Goal: Transaction & Acquisition: Book appointment/travel/reservation

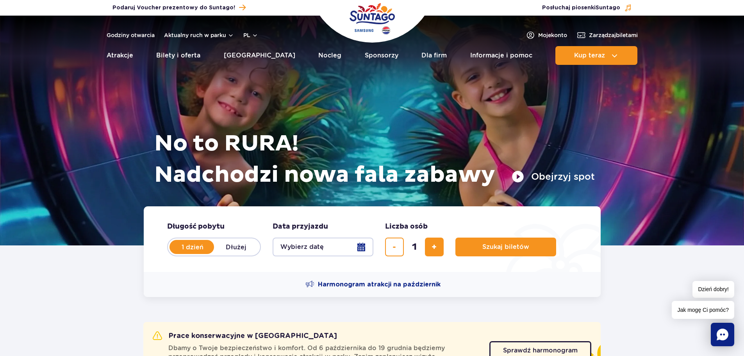
scroll to position [78, 0]
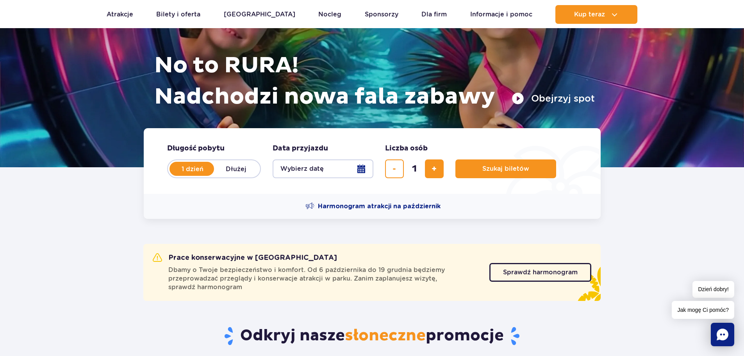
click at [320, 173] on button "Wybierz datę" at bounding box center [323, 168] width 101 height 19
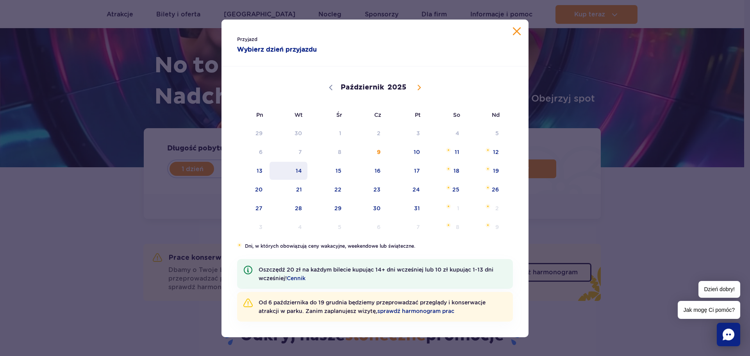
click at [294, 175] on span "14" at bounding box center [288, 171] width 39 height 18
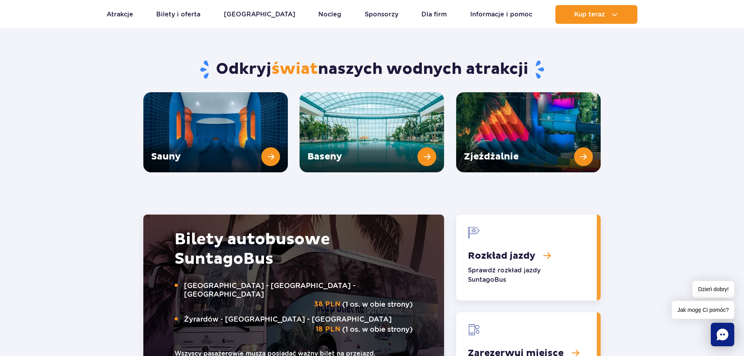
scroll to position [1250, 0]
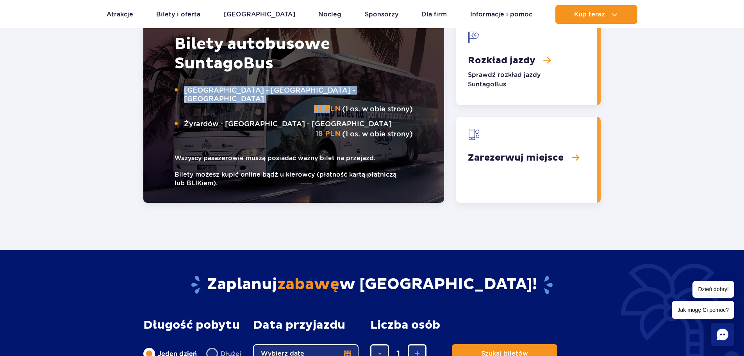
drag, startPoint x: 175, startPoint y: 84, endPoint x: 344, endPoint y: 87, distance: 168.8
click at [340, 87] on p "Warszawa - [GEOGRAPHIC_DATA] - [GEOGRAPHIC_DATA] 38 PLN (1 os. w obie strony)" at bounding box center [294, 99] width 238 height 27
click at [542, 156] on link "Zarezerwuj miejsce" at bounding box center [526, 160] width 141 height 86
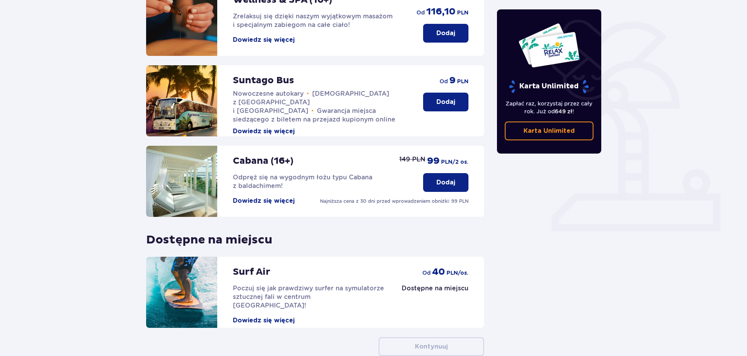
scroll to position [94, 0]
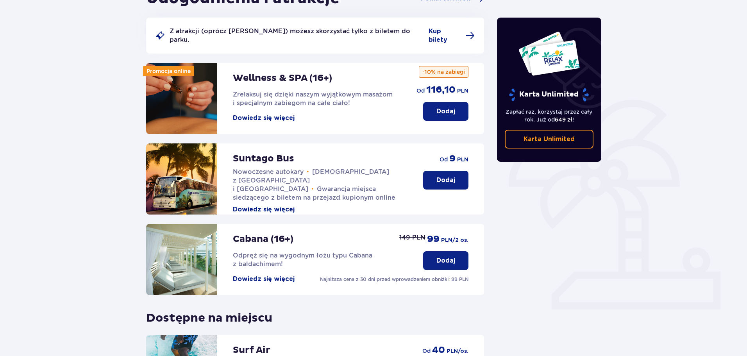
click at [448, 176] on p "Dodaj" at bounding box center [445, 180] width 19 height 9
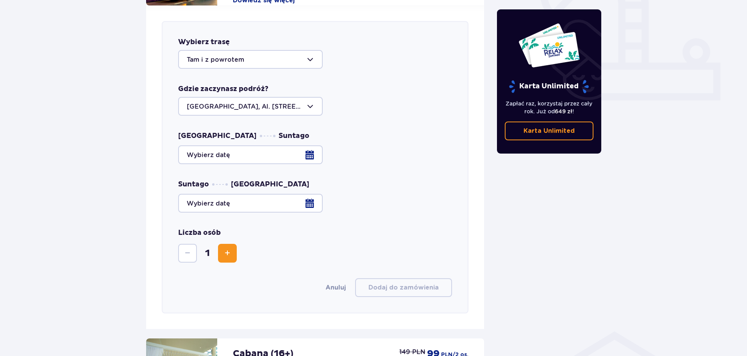
scroll to position [307, 0]
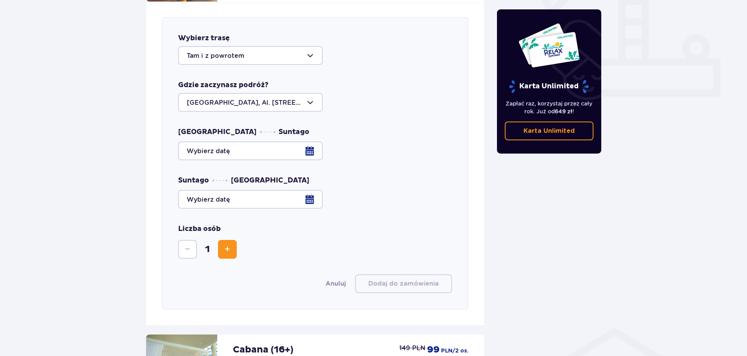
click at [259, 83] on div "Gdzie zaczynasz podróż? Warszawa, Al. Jerozolimskie 56" at bounding box center [315, 95] width 274 height 31
click at [268, 93] on div at bounding box center [250, 102] width 145 height 19
click at [272, 141] on div at bounding box center [315, 150] width 274 height 19
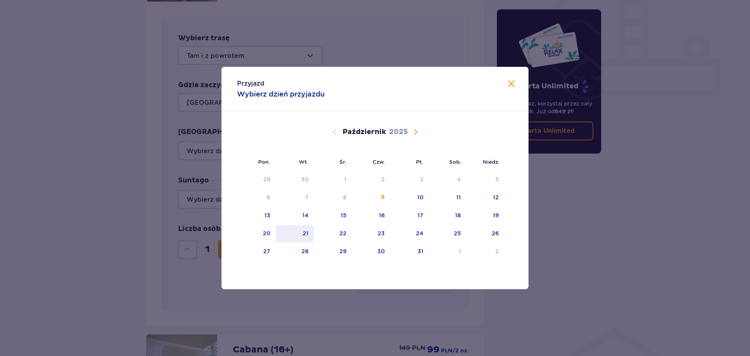
click at [309, 231] on div "21" at bounding box center [295, 233] width 39 height 17
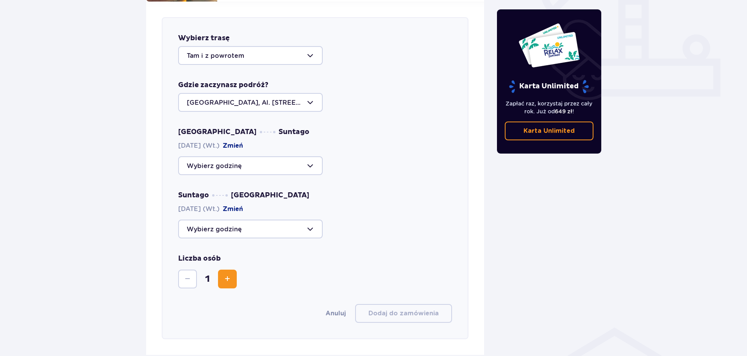
click at [256, 157] on div at bounding box center [250, 165] width 145 height 19
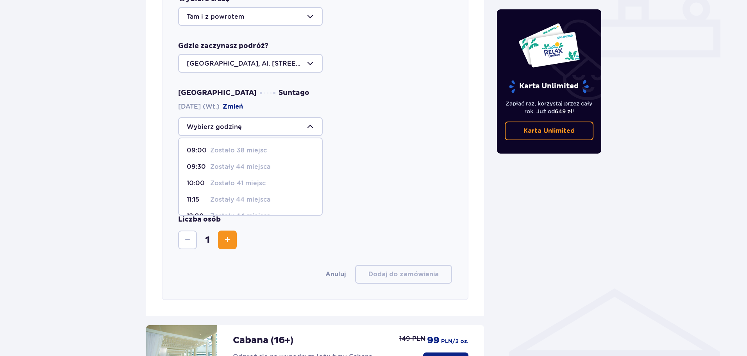
click at [193, 146] on p "09:00" at bounding box center [197, 150] width 20 height 9
type input "09:00"
click at [229, 184] on div at bounding box center [250, 190] width 145 height 19
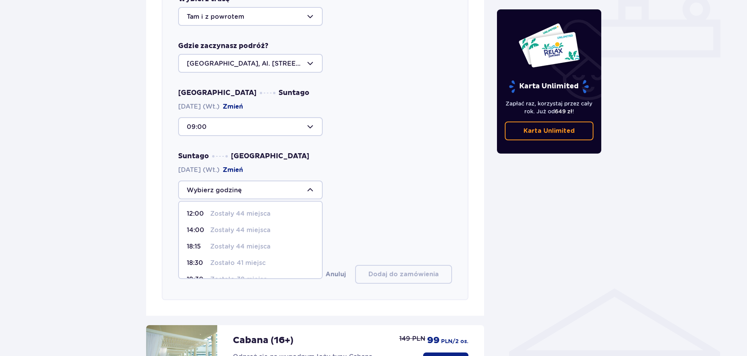
scroll to position [46, 0]
click at [243, 262] on p "Zostały 42 miejsca" at bounding box center [240, 266] width 60 height 9
type input "21:15"
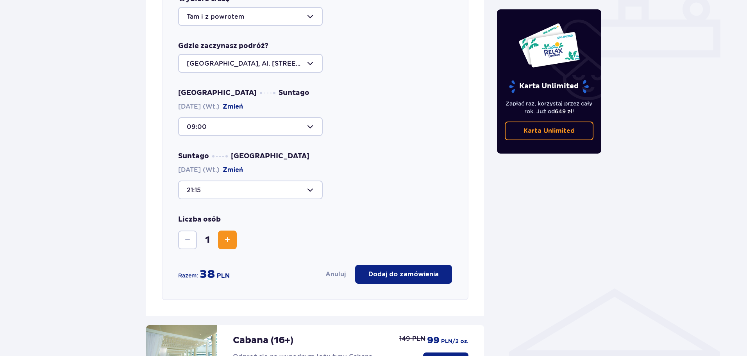
click at [422, 270] on p "Dodaj do zamówienia" at bounding box center [403, 274] width 70 height 9
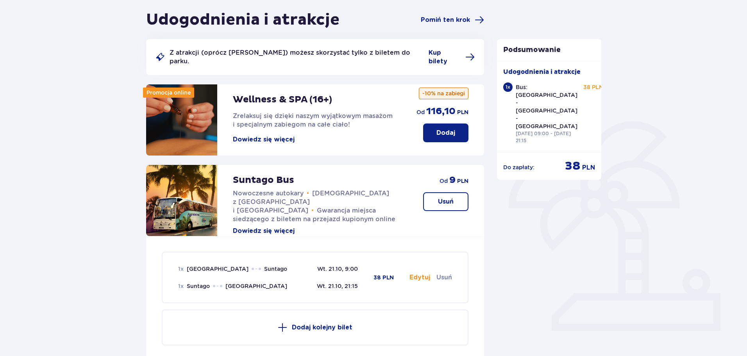
scroll to position [0, 0]
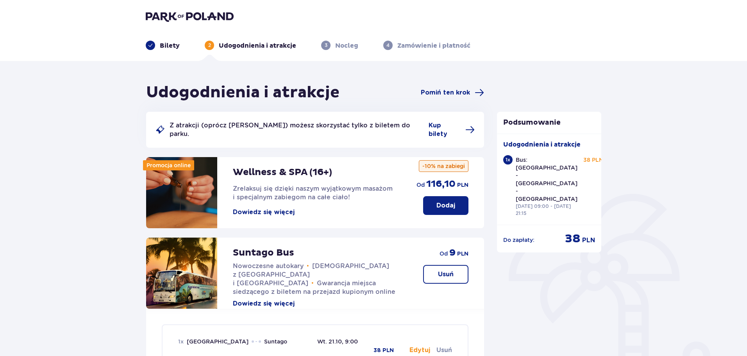
click at [169, 46] on p "Bilety" at bounding box center [170, 45] width 20 height 9
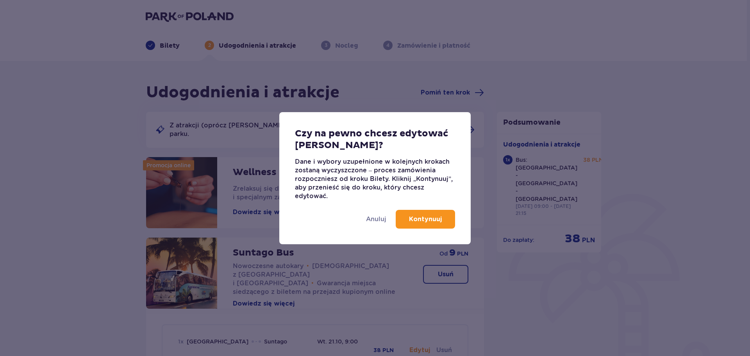
click at [433, 213] on button "Kontynuuj" at bounding box center [425, 219] width 59 height 19
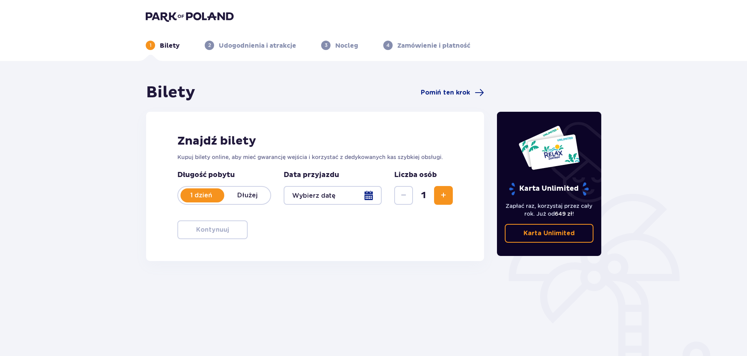
click at [333, 196] on div at bounding box center [333, 195] width 98 height 19
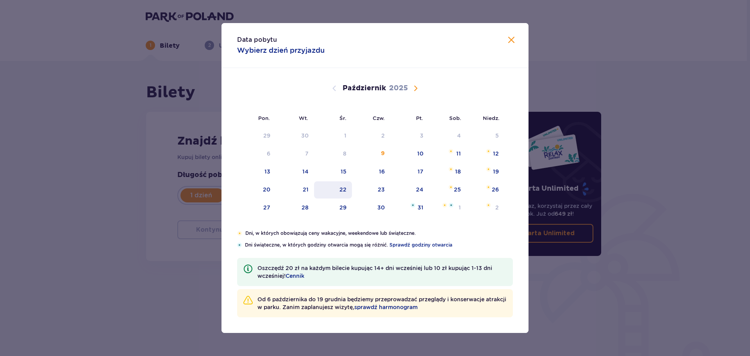
click at [329, 194] on div "22" at bounding box center [333, 189] width 38 height 17
type input "22.10.25"
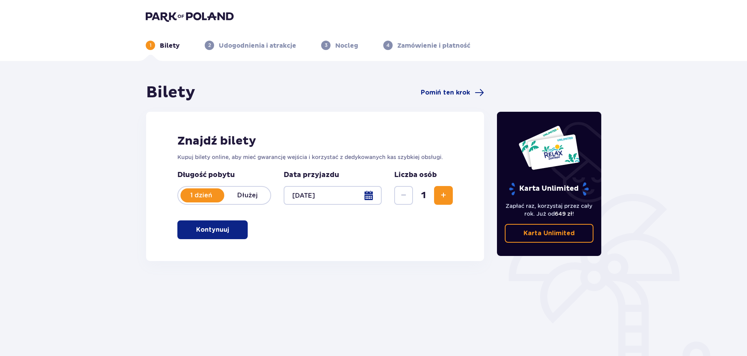
click at [144, 253] on div "Bilety Pomiń ten krok Znajdź bilety Kupuj bilety online, aby mieć gwarancję wej…" at bounding box center [315, 172] width 350 height 178
click at [227, 230] on span "button" at bounding box center [230, 229] width 9 height 9
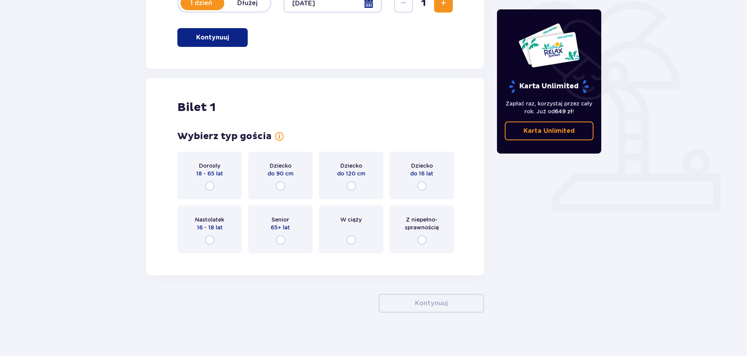
scroll to position [196, 0]
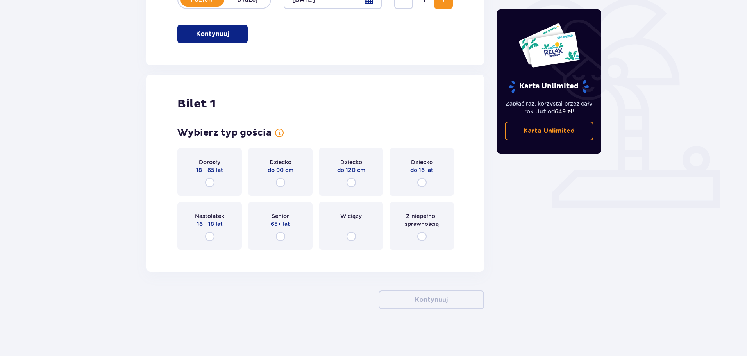
click at [207, 187] on input "radio" at bounding box center [209, 182] width 9 height 9
radio input "true"
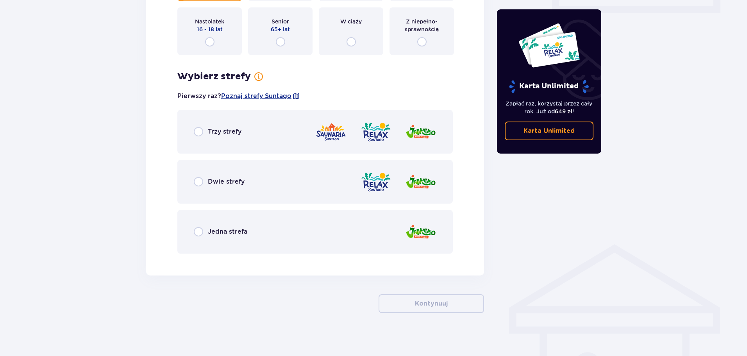
scroll to position [394, 0]
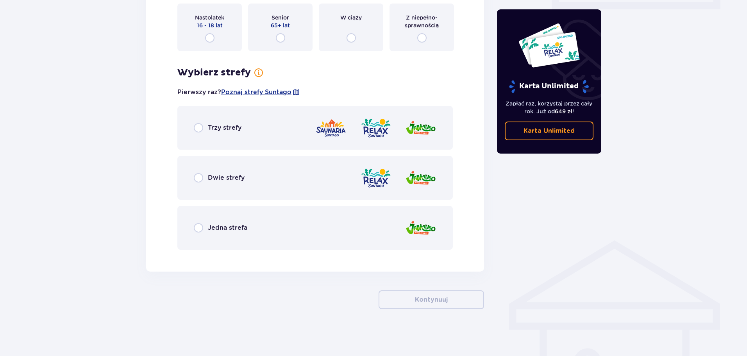
click at [230, 133] on div "Trzy strefy" at bounding box center [314, 128] width 275 height 44
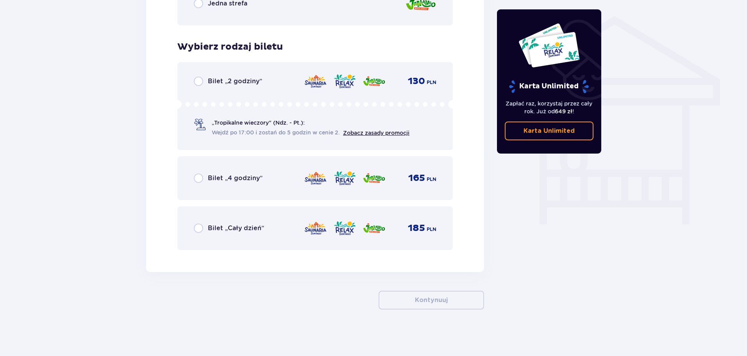
scroll to position [619, 0]
click at [238, 225] on span "Bilet „Cały dzień”" at bounding box center [236, 227] width 56 height 9
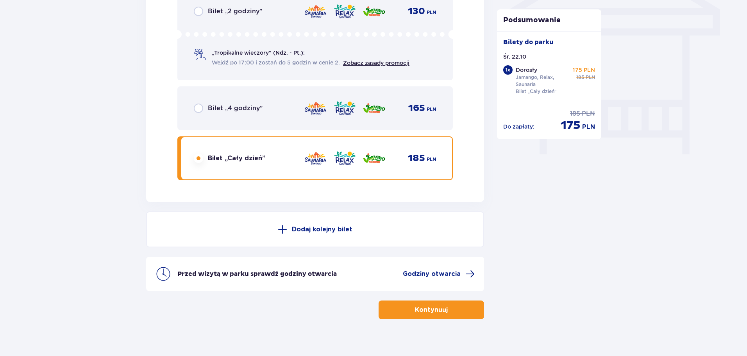
scroll to position [699, 0]
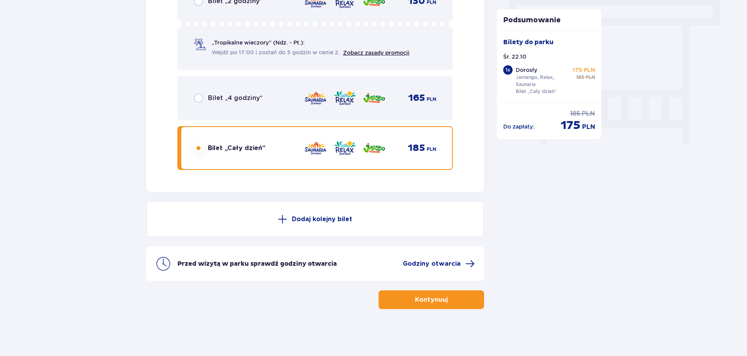
click at [340, 216] on p "Dodaj kolejny bilet" at bounding box center [322, 219] width 61 height 9
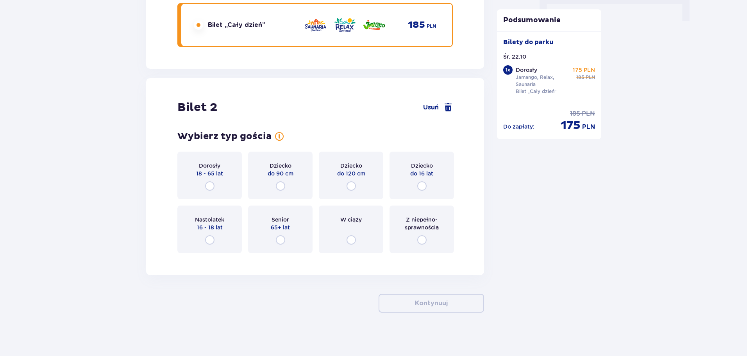
scroll to position [825, 0]
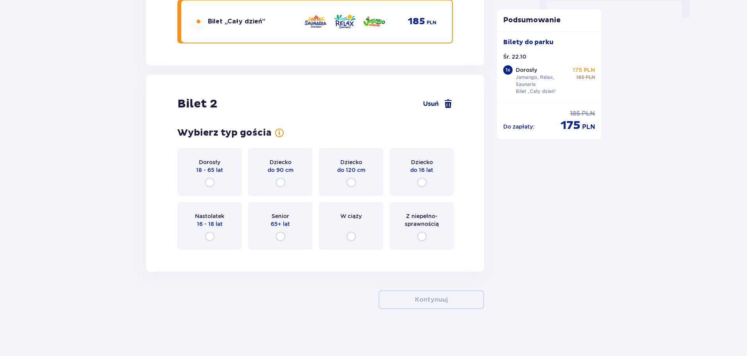
click at [444, 101] on span at bounding box center [447, 103] width 9 height 9
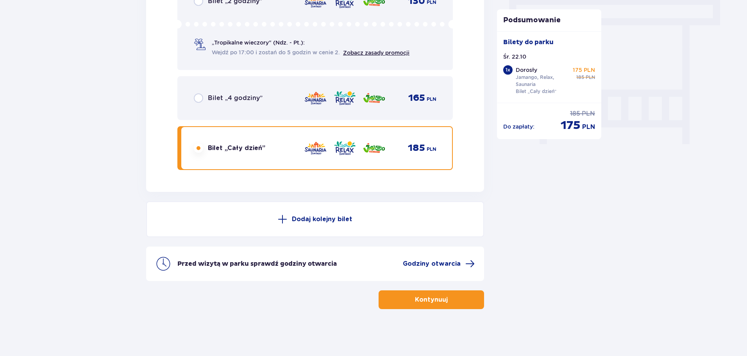
scroll to position [699, 0]
click at [454, 303] on button "Kontynuuj" at bounding box center [431, 299] width 105 height 19
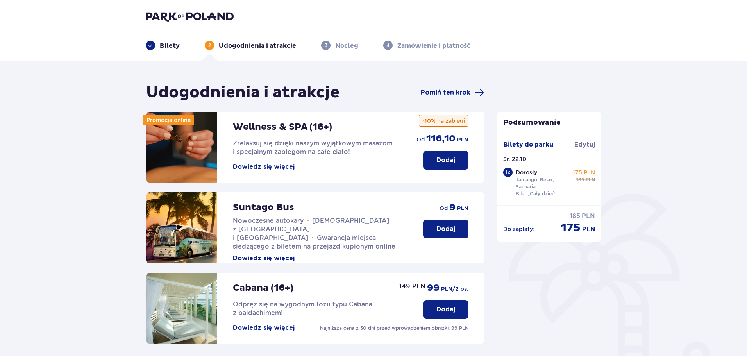
click at [454, 228] on p "Dodaj" at bounding box center [445, 229] width 19 height 9
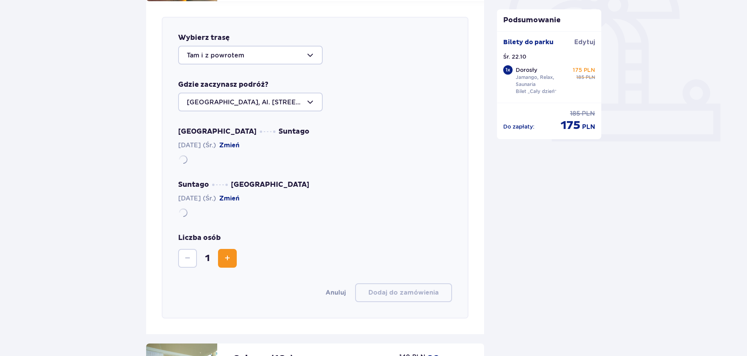
scroll to position [270, 0]
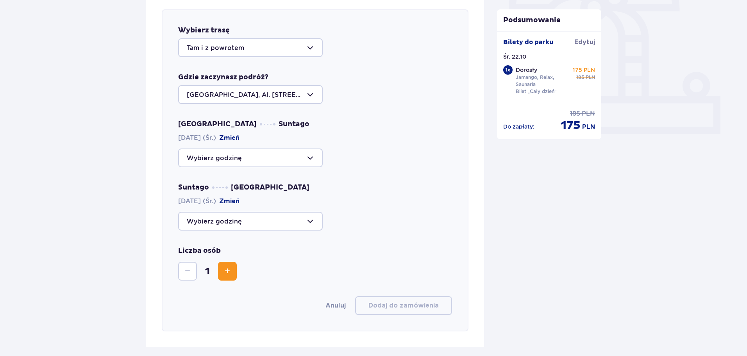
click at [256, 162] on div at bounding box center [250, 157] width 145 height 19
click at [237, 184] on p "Zostało 36 miejsc" at bounding box center [238, 181] width 57 height 9
type input "09:00"
click at [236, 219] on div at bounding box center [250, 221] width 145 height 19
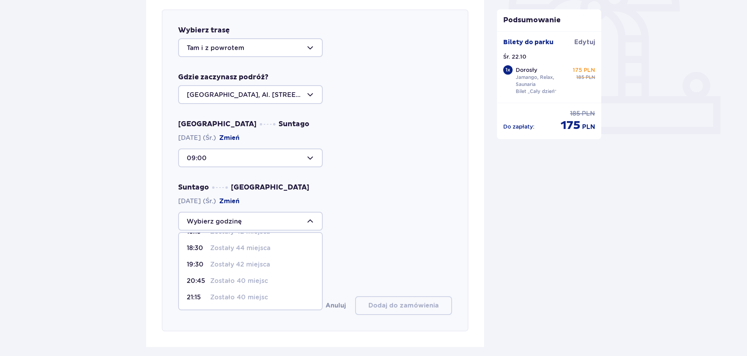
click at [225, 295] on p "Zostało 40 miejsc" at bounding box center [239, 297] width 58 height 9
type input "21:15"
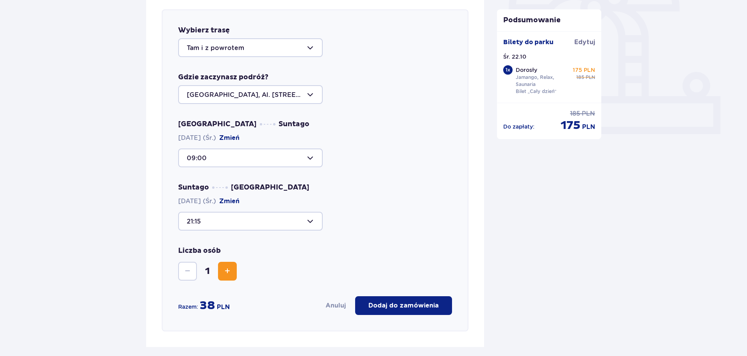
click at [401, 299] on button "Dodaj do zamówienia" at bounding box center [403, 305] width 97 height 19
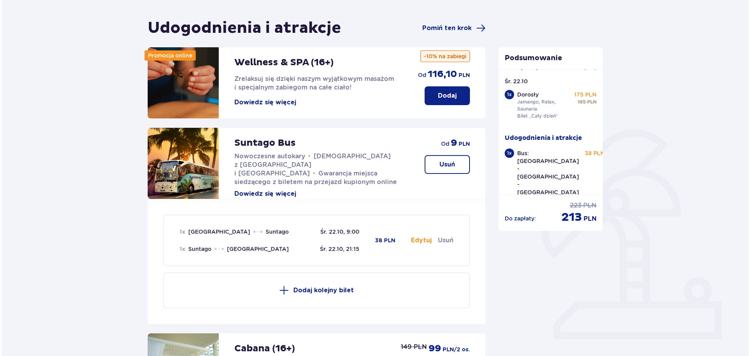
scroll to position [25, 0]
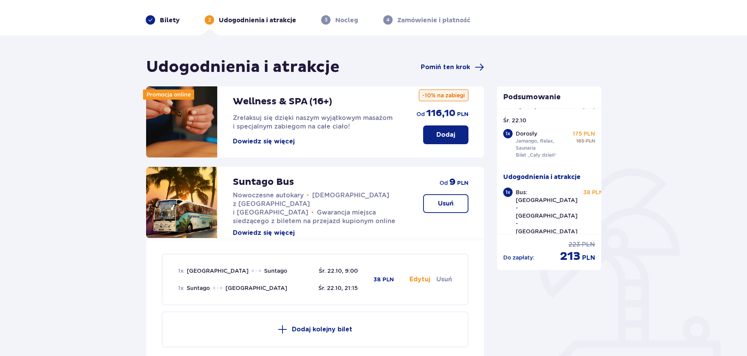
click at [168, 21] on p "Bilety" at bounding box center [170, 20] width 20 height 9
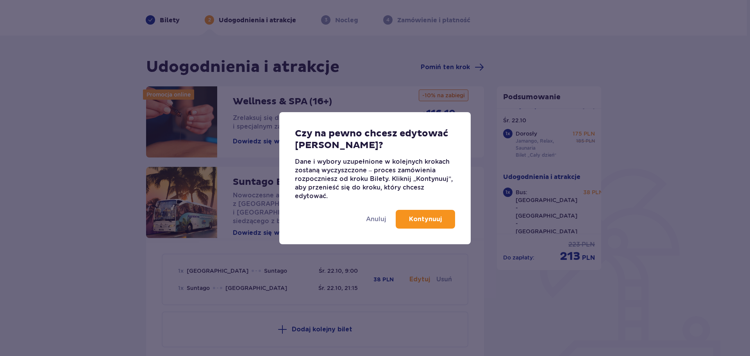
click at [442, 221] on button "Kontynuuj" at bounding box center [425, 219] width 59 height 19
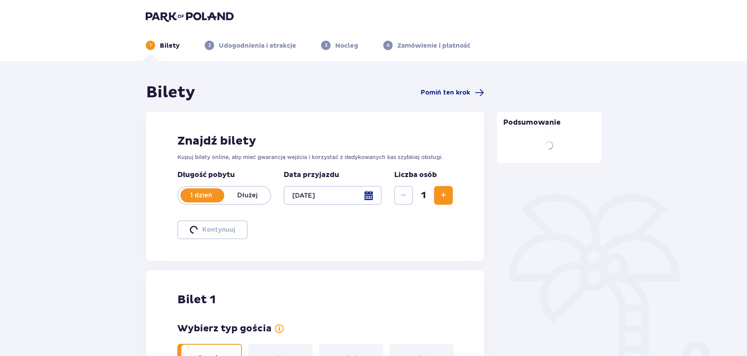
click at [253, 195] on p "Dłużej" at bounding box center [247, 195] width 46 height 9
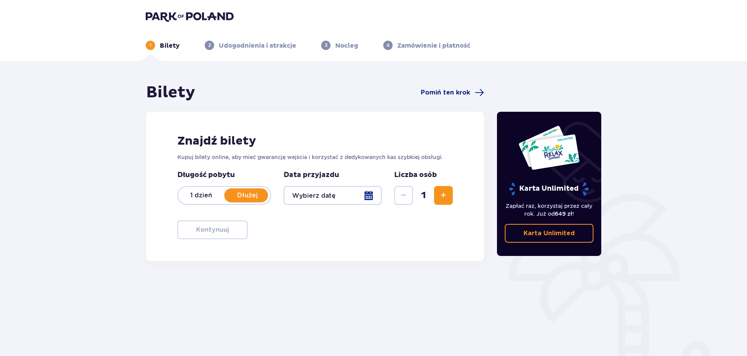
click at [348, 193] on div at bounding box center [333, 195] width 98 height 19
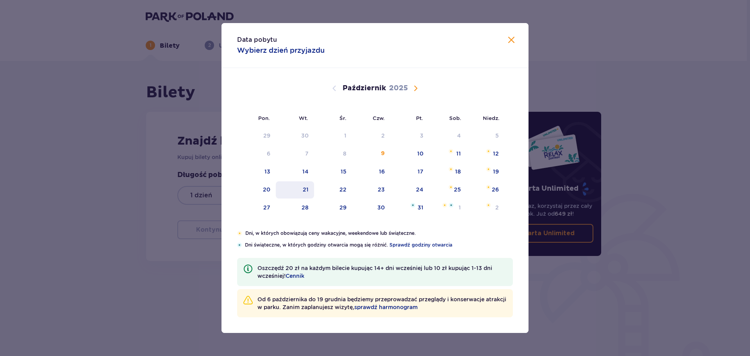
click at [310, 195] on div "21" at bounding box center [295, 189] width 39 height 17
click at [378, 188] on div "23" at bounding box center [371, 189] width 39 height 17
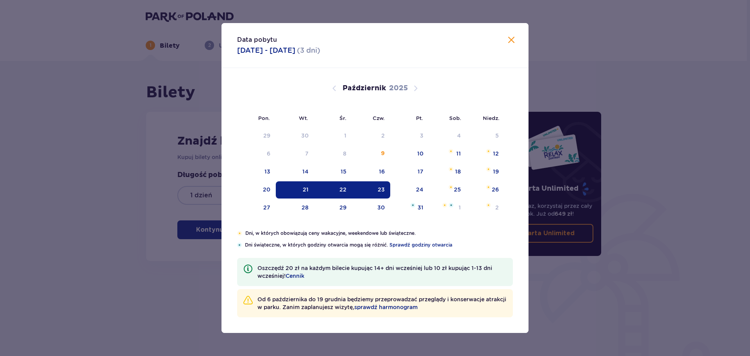
click at [332, 192] on div at bounding box center [333, 195] width 98 height 19
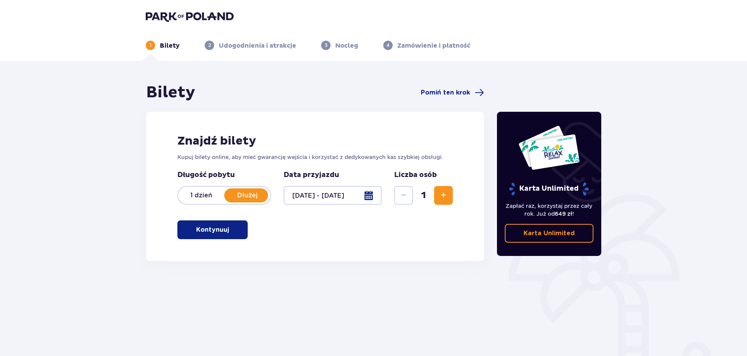
click at [370, 197] on div at bounding box center [333, 195] width 98 height 19
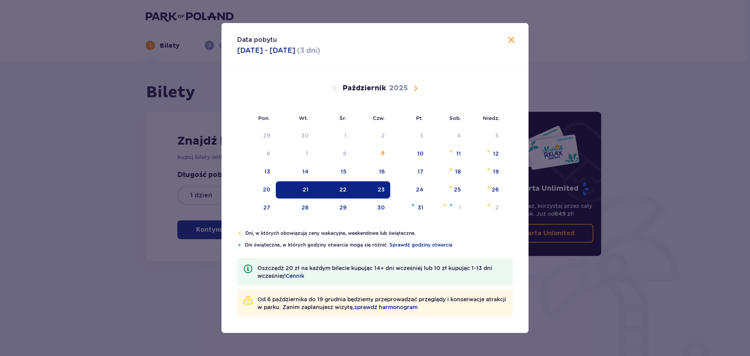
drag, startPoint x: 374, startPoint y: 191, endPoint x: 293, endPoint y: 193, distance: 81.7
click at [373, 191] on div "23" at bounding box center [371, 189] width 39 height 17
click at [331, 191] on div "22" at bounding box center [333, 189] width 38 height 17
click at [358, 189] on div "23" at bounding box center [371, 189] width 39 height 17
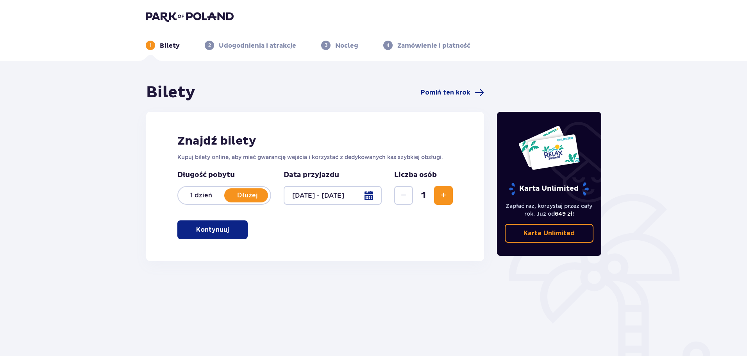
click at [369, 196] on div at bounding box center [333, 195] width 98 height 19
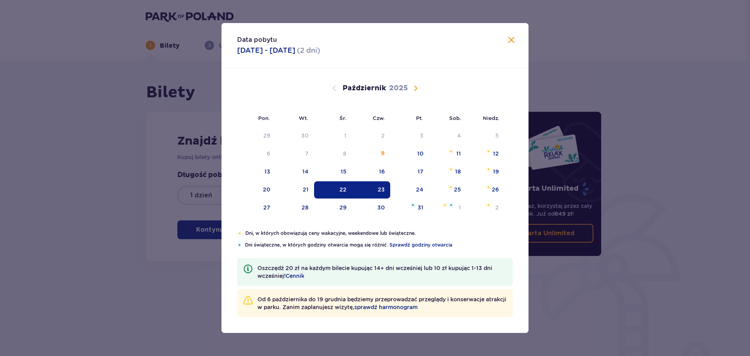
click at [342, 194] on div "22" at bounding box center [333, 189] width 38 height 17
click at [345, 193] on div "22" at bounding box center [343, 190] width 7 height 8
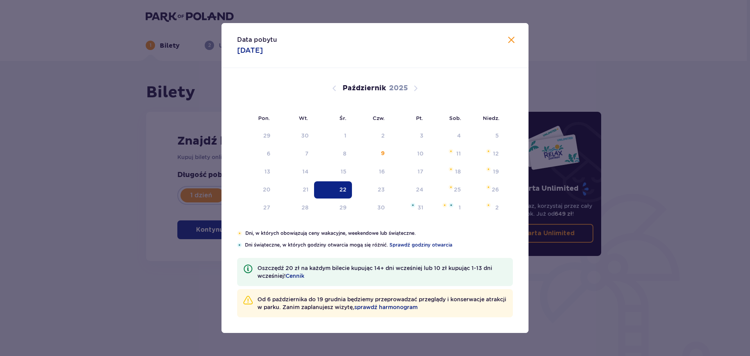
click at [419, 88] on div "Bilety Pomiń ten krok" at bounding box center [315, 93] width 338 height 20
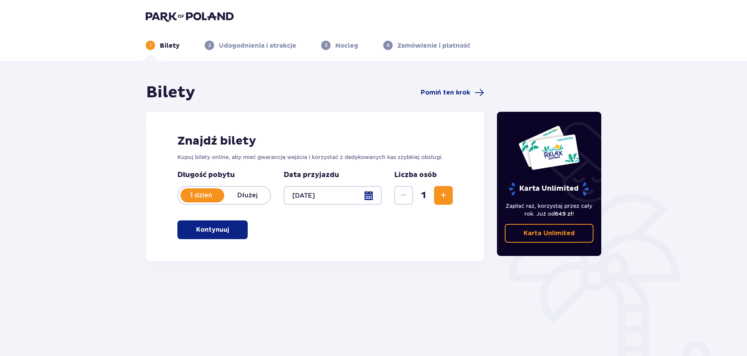
click at [363, 194] on div at bounding box center [333, 195] width 98 height 19
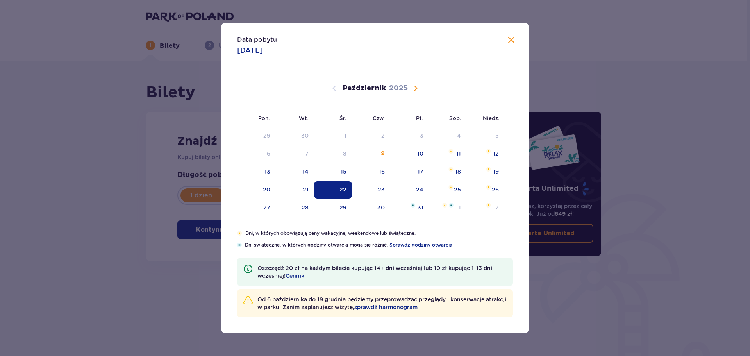
click at [419, 85] on span "Następny miesiąc" at bounding box center [415, 88] width 9 height 9
click at [419, 86] on span "Następny miesiąc" at bounding box center [415, 88] width 9 height 9
click at [338, 88] on span "Poprzedni miesiąc" at bounding box center [334, 88] width 9 height 9
click at [410, 84] on div "Listopad 2025" at bounding box center [375, 88] width 259 height 9
click at [415, 88] on span "Następny miesiąc" at bounding box center [415, 88] width 9 height 9
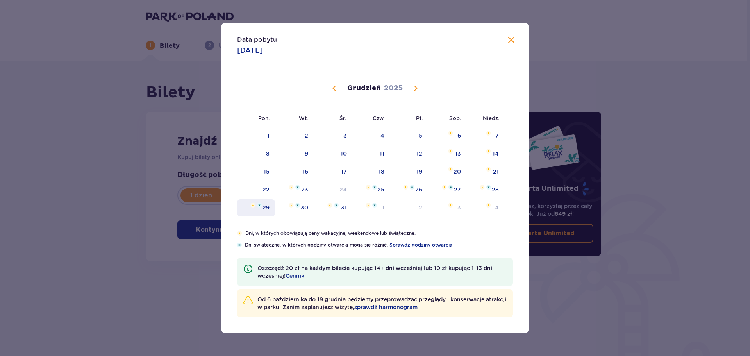
click at [260, 209] on div "29" at bounding box center [256, 207] width 38 height 17
type input "29.12.25"
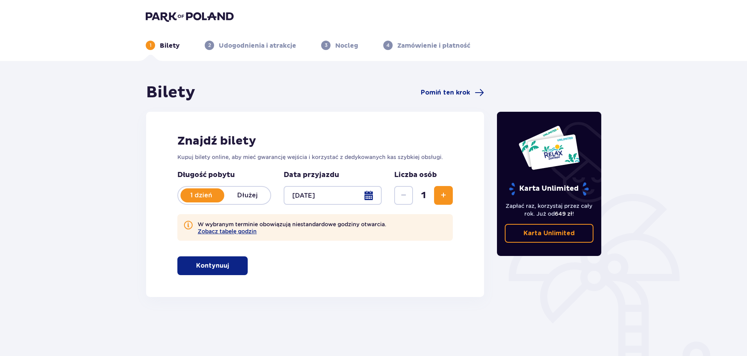
click at [267, 193] on p "Dłużej" at bounding box center [247, 195] width 46 height 9
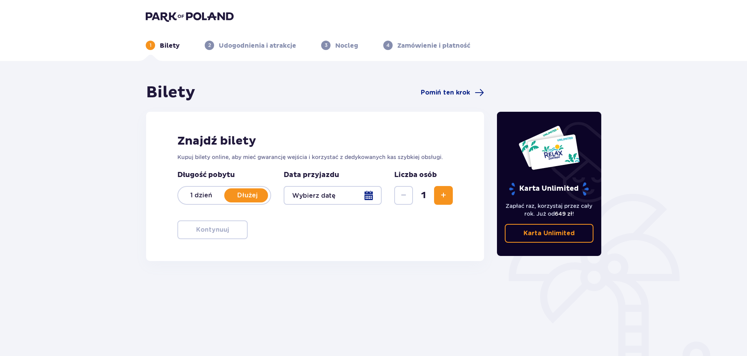
click at [365, 192] on div at bounding box center [333, 195] width 98 height 19
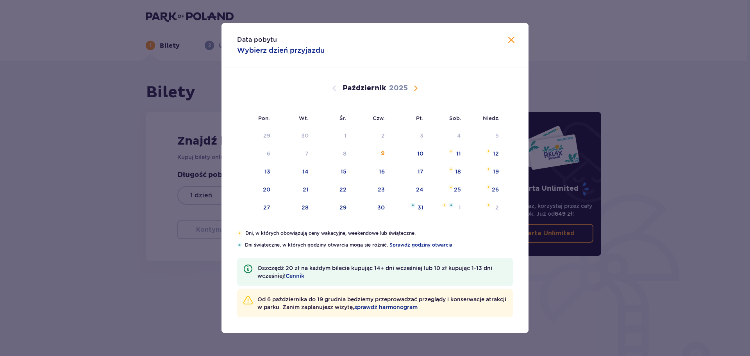
click at [418, 89] on span "Następny miesiąc" at bounding box center [415, 88] width 9 height 9
click at [268, 208] on div "29" at bounding box center [266, 208] width 7 height 8
click at [293, 207] on img at bounding box center [291, 205] width 5 height 5
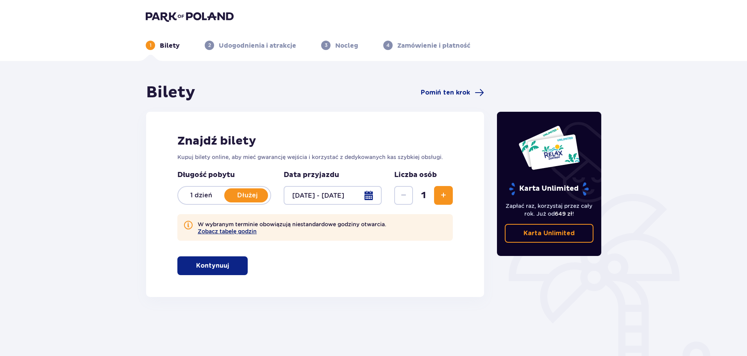
click at [222, 232] on button "Zobacz tabelę godzin" at bounding box center [227, 231] width 59 height 6
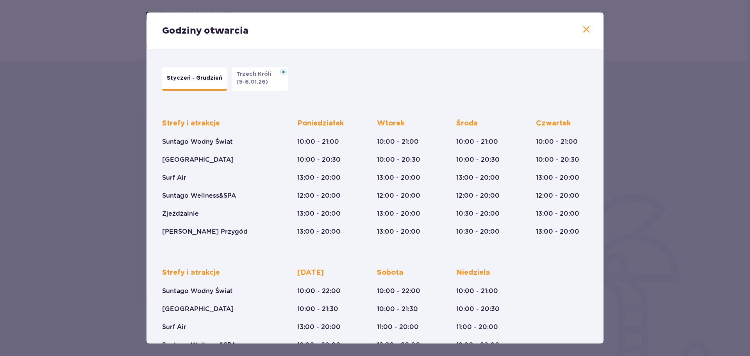
click at [262, 79] on p "(5-6.01.26)" at bounding box center [252, 82] width 32 height 8
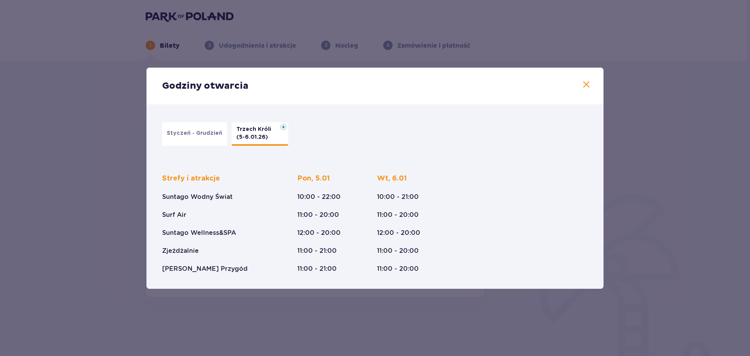
click at [586, 84] on span at bounding box center [586, 84] width 9 height 9
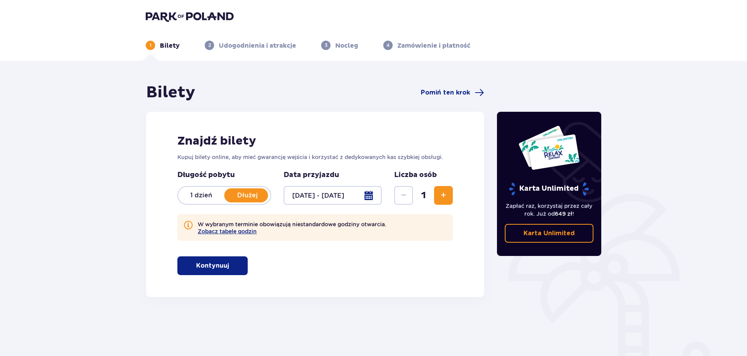
click at [367, 195] on div at bounding box center [333, 195] width 98 height 19
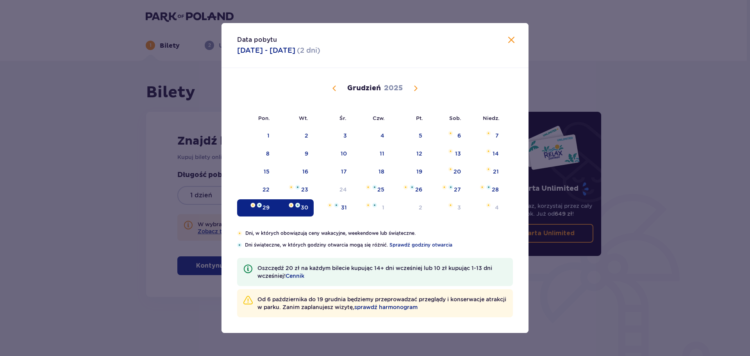
click at [263, 207] on div "29" at bounding box center [266, 208] width 7 height 8
click at [263, 206] on div "29" at bounding box center [266, 208] width 7 height 8
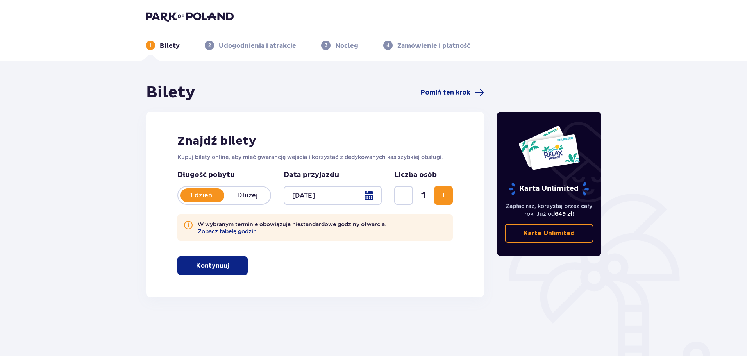
click at [364, 193] on div at bounding box center [333, 195] width 98 height 19
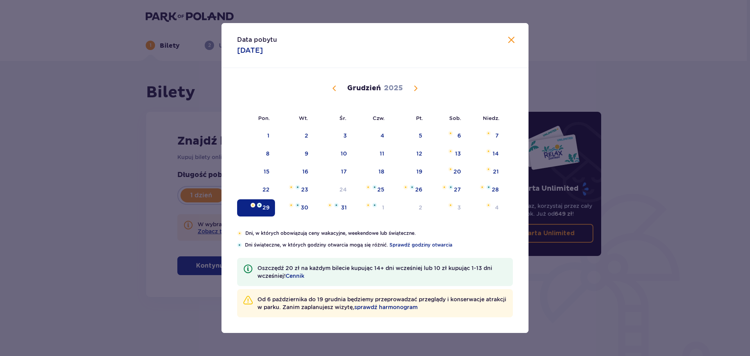
click at [335, 86] on span "Poprzedni miesiąc" at bounding box center [334, 88] width 9 height 9
click at [421, 91] on div "Listopad 2025" at bounding box center [375, 88] width 259 height 9
click at [418, 90] on span "Następny miesiąc" at bounding box center [415, 88] width 9 height 9
click at [268, 167] on div "15" at bounding box center [256, 171] width 38 height 17
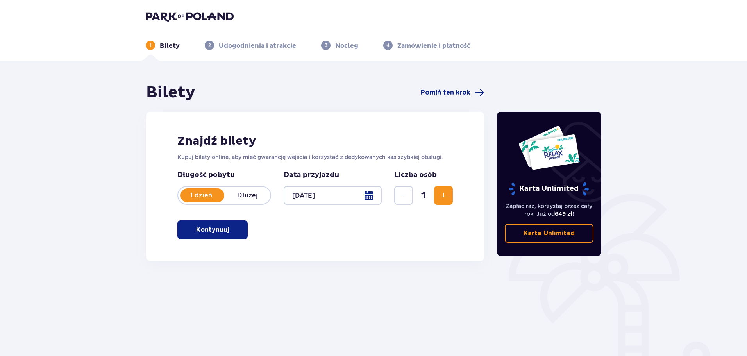
click at [357, 197] on div at bounding box center [333, 195] width 98 height 19
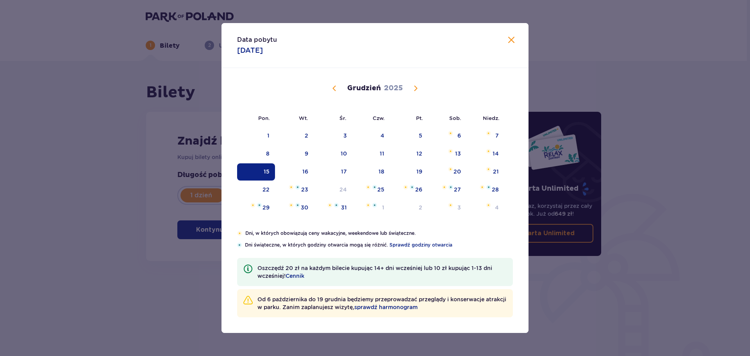
click at [331, 84] on span "Poprzedni miesiąc" at bounding box center [334, 88] width 9 height 9
click at [302, 174] on div "11" at bounding box center [295, 171] width 38 height 17
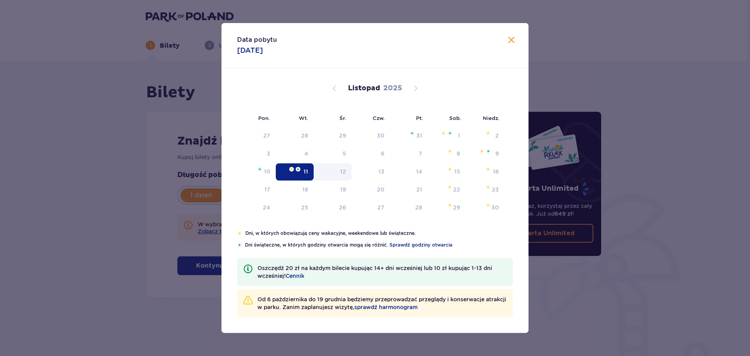
type input "11.11.25"
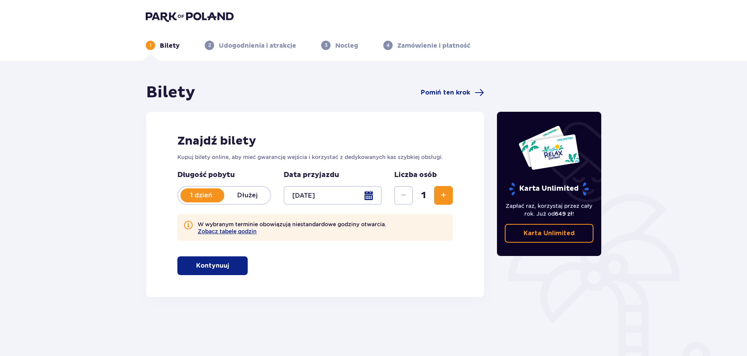
click at [249, 195] on p "Dłużej" at bounding box center [247, 195] width 46 height 9
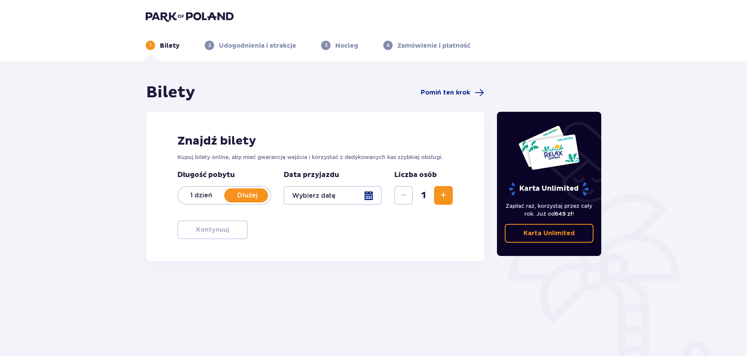
click at [369, 196] on div at bounding box center [333, 195] width 98 height 19
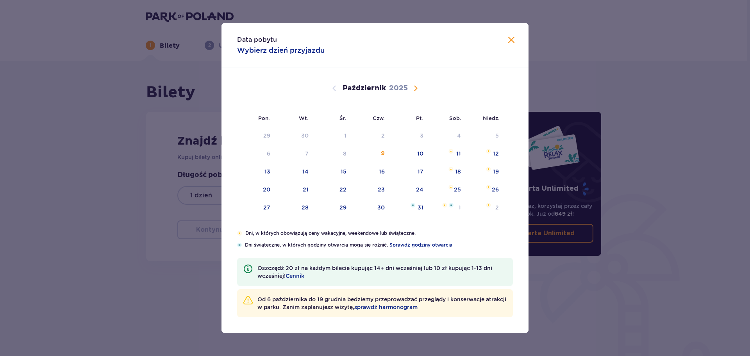
click at [416, 89] on span "Następny miesiąc" at bounding box center [415, 88] width 9 height 9
click at [302, 186] on div "18" at bounding box center [305, 190] width 6 height 8
click at [384, 186] on div "20" at bounding box center [380, 190] width 7 height 8
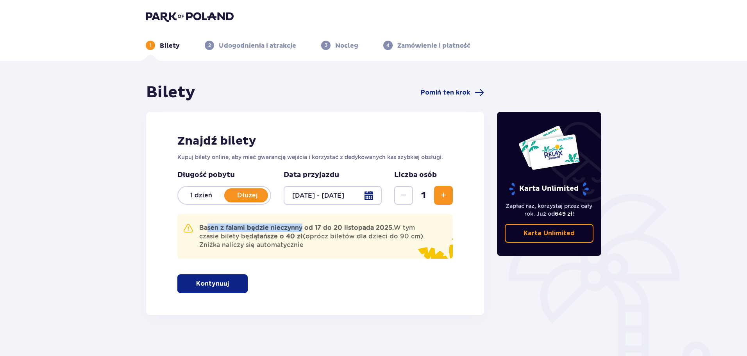
drag, startPoint x: 208, startPoint y: 228, endPoint x: 300, endPoint y: 231, distance: 92.3
click at [300, 231] on strong "Basen z falami będzie nieczynny od 17 do 20 listopada 2025." at bounding box center [296, 227] width 195 height 7
click at [341, 236] on p "Basen z falami będzie nieczynny od 17 do 20 listopada 2025. W tym czasie bilety…" at bounding box center [313, 236] width 229 height 26
click at [368, 197] on div at bounding box center [333, 195] width 98 height 19
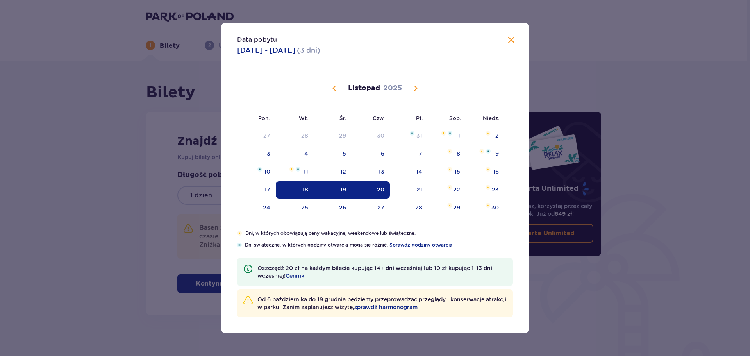
click at [297, 191] on div "18" at bounding box center [295, 189] width 38 height 17
click at [328, 190] on div "19" at bounding box center [333, 189] width 38 height 17
type input "18.11.25 - 19.11.25"
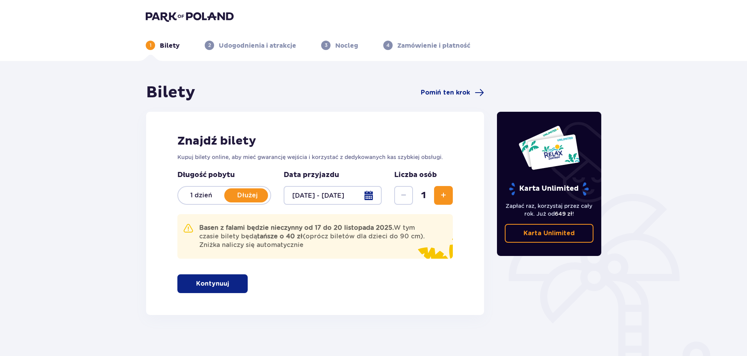
click at [227, 288] on span "button" at bounding box center [230, 283] width 9 height 9
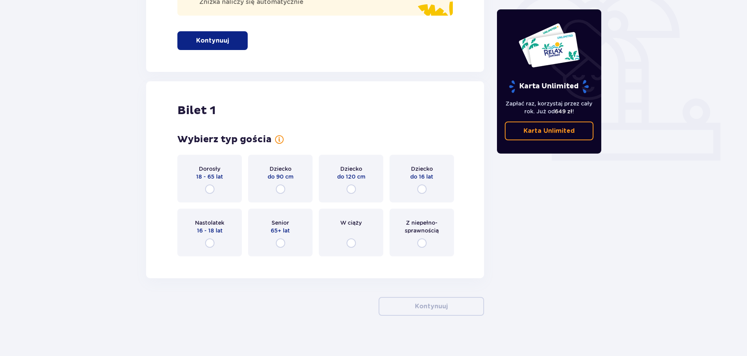
scroll to position [250, 0]
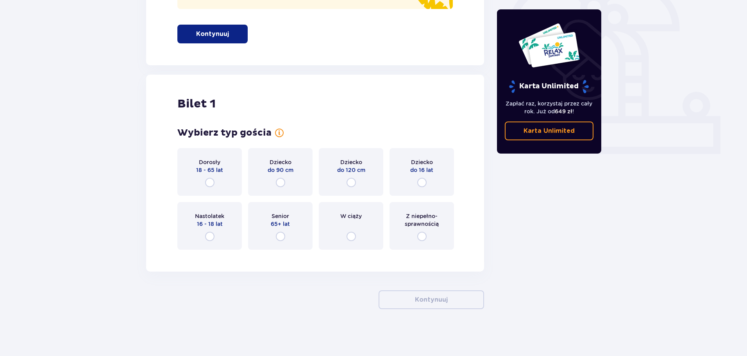
click at [217, 180] on div "Dorosły 18 - 65 lat" at bounding box center [209, 172] width 64 height 48
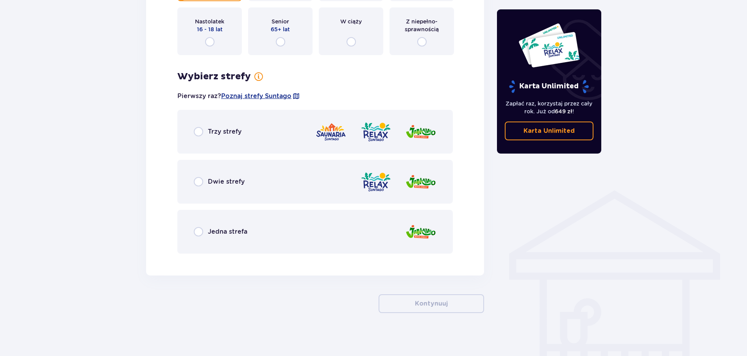
scroll to position [448, 0]
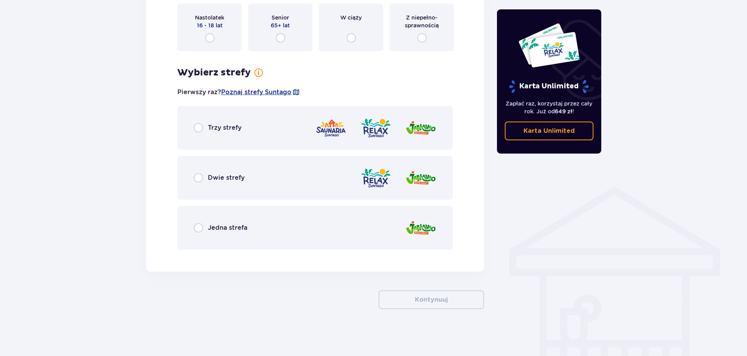
click at [221, 141] on div "Trzy strefy" at bounding box center [314, 128] width 275 height 44
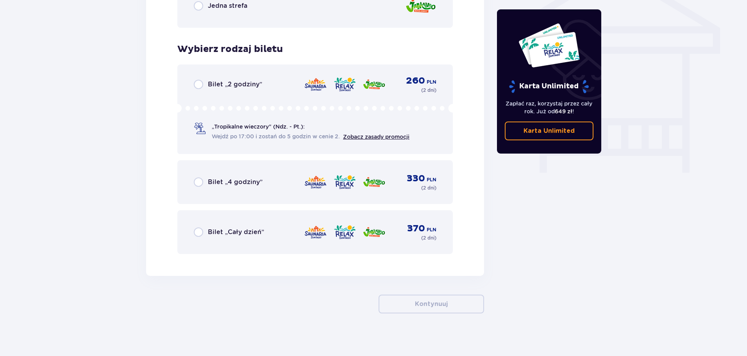
scroll to position [674, 0]
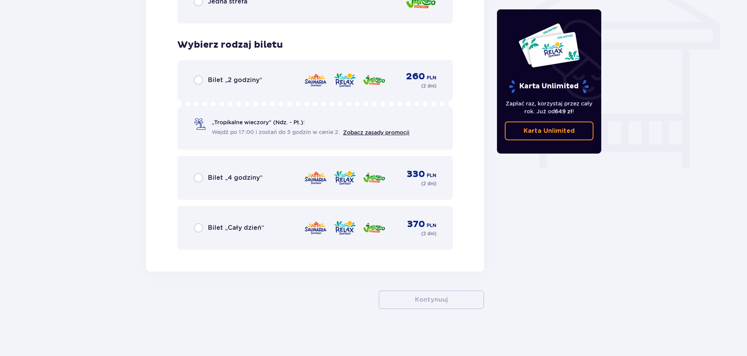
click at [227, 228] on span "Bilet „Cały dzień”" at bounding box center [236, 227] width 56 height 9
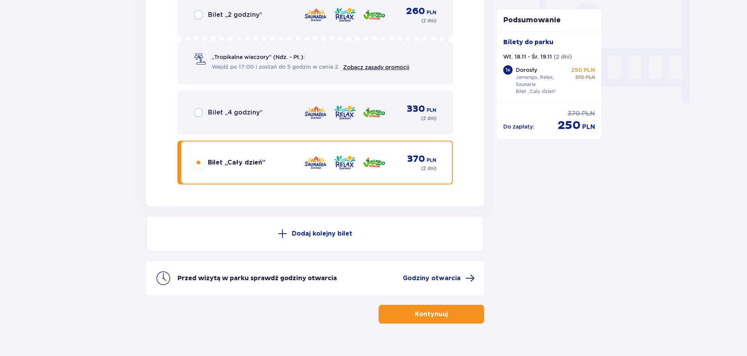
scroll to position [754, 0]
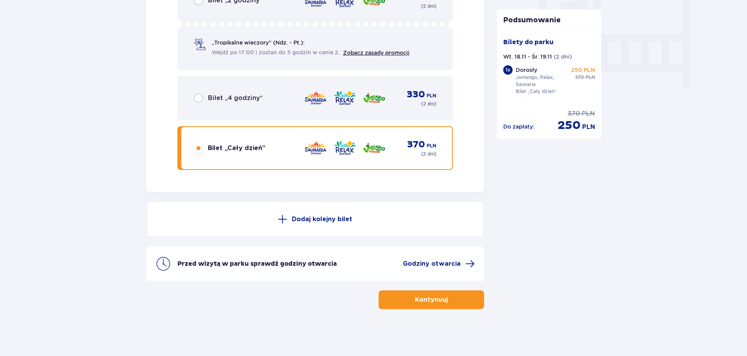
click at [461, 295] on button "Kontynuuj" at bounding box center [431, 299] width 105 height 19
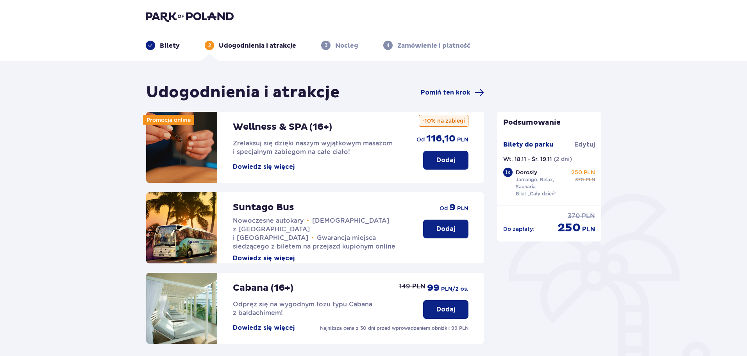
click at [451, 225] on p "Dodaj" at bounding box center [445, 229] width 19 height 9
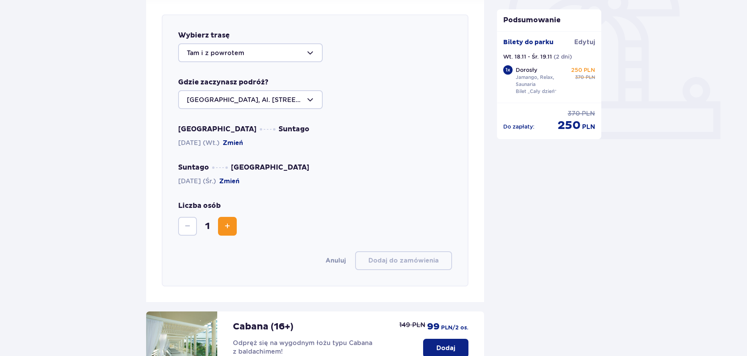
scroll to position [270, 0]
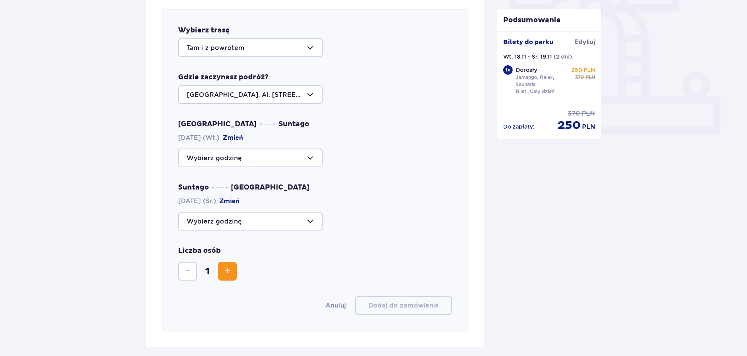
click at [291, 162] on div at bounding box center [250, 157] width 145 height 19
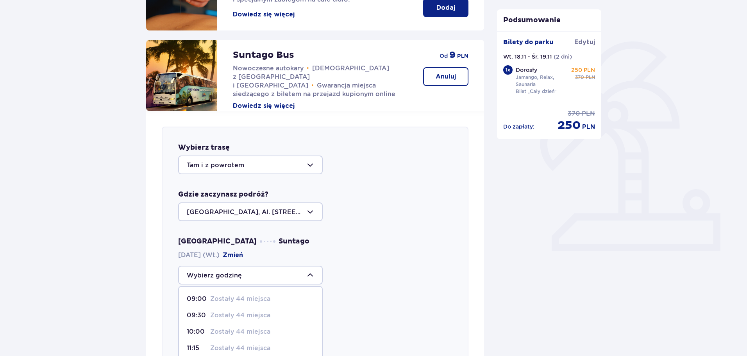
scroll to position [231, 0]
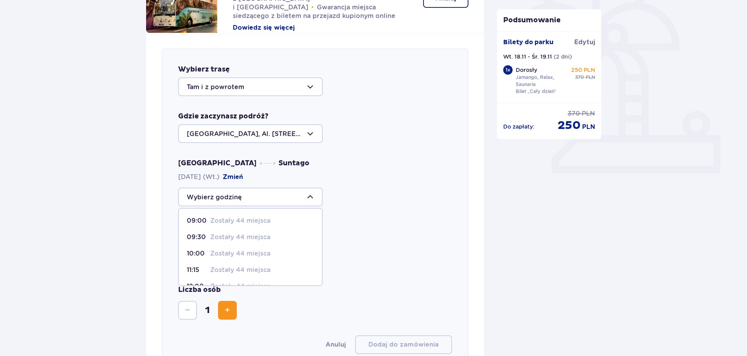
click at [232, 222] on p "Zostały 44 miejsca" at bounding box center [240, 220] width 60 height 9
type input "09:00"
click at [261, 253] on div at bounding box center [250, 260] width 145 height 19
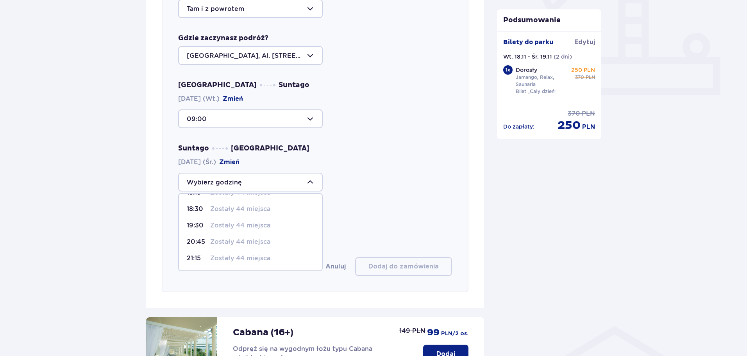
scroll to position [348, 0]
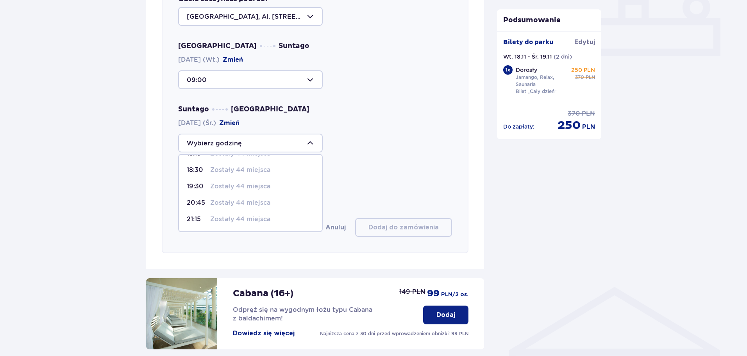
click at [221, 216] on p "Zostały 44 miejsca" at bounding box center [240, 219] width 60 height 9
type input "21:15"
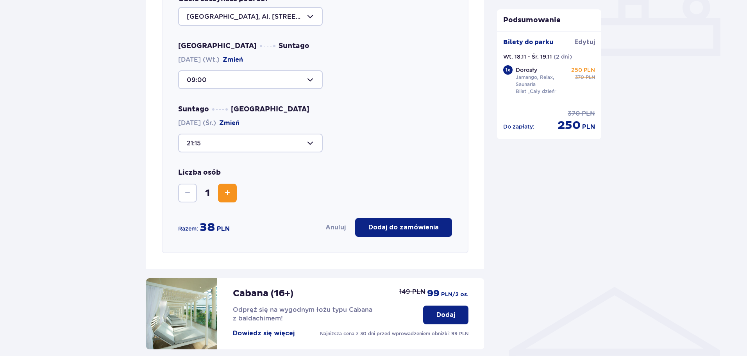
click at [396, 227] on p "Dodaj do zamówienia" at bounding box center [403, 227] width 70 height 9
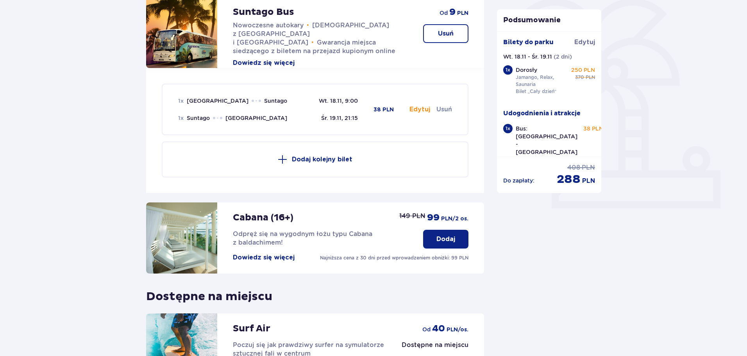
scroll to position [299, 0]
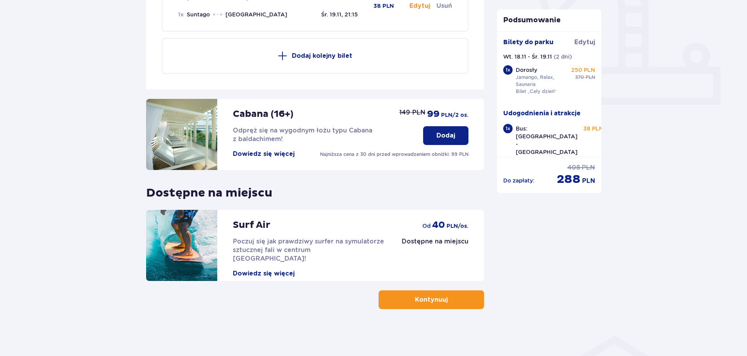
click at [450, 300] on span "button" at bounding box center [449, 299] width 9 height 9
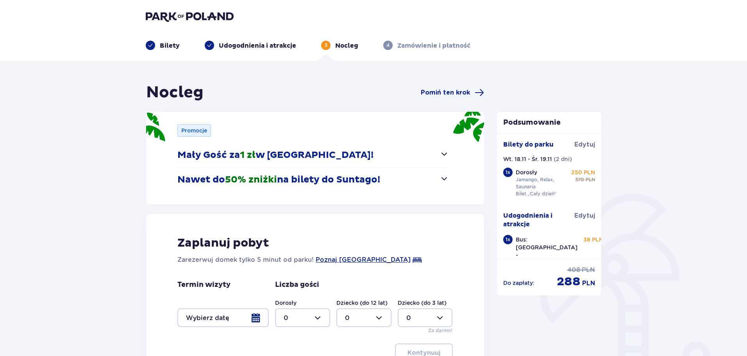
click at [441, 178] on span "button" at bounding box center [444, 178] width 9 height 9
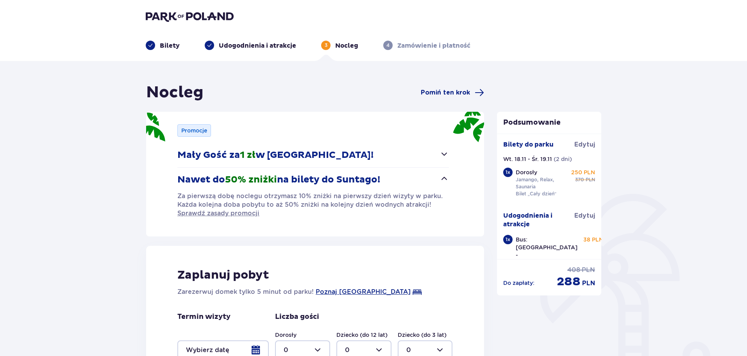
scroll to position [78, 0]
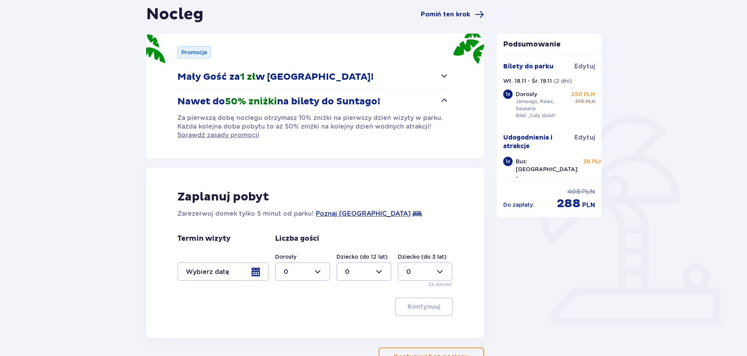
click at [286, 272] on div at bounding box center [302, 271] width 55 height 19
click at [290, 209] on div "1" at bounding box center [303, 211] width 38 height 9
type input "1"
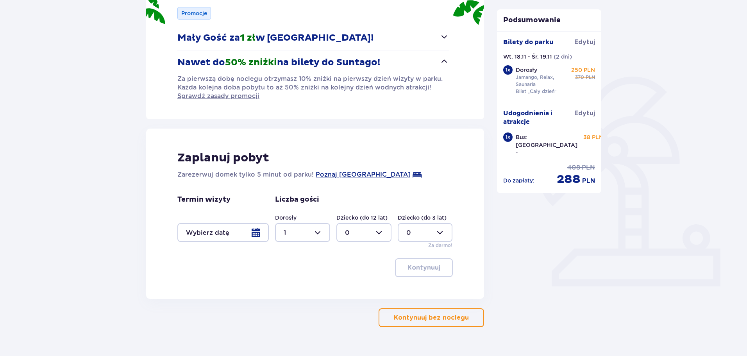
scroll to position [135, 0]
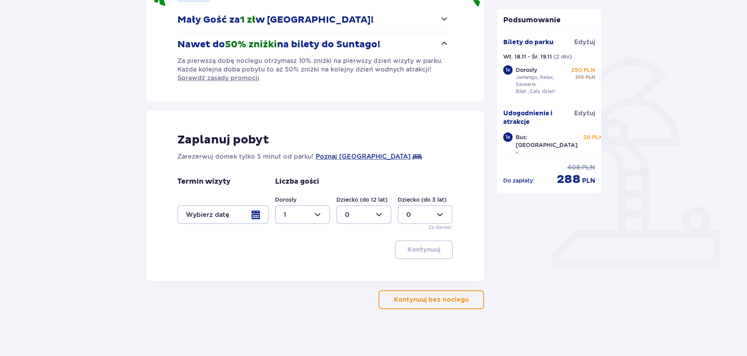
click at [225, 214] on div at bounding box center [222, 214] width 91 height 19
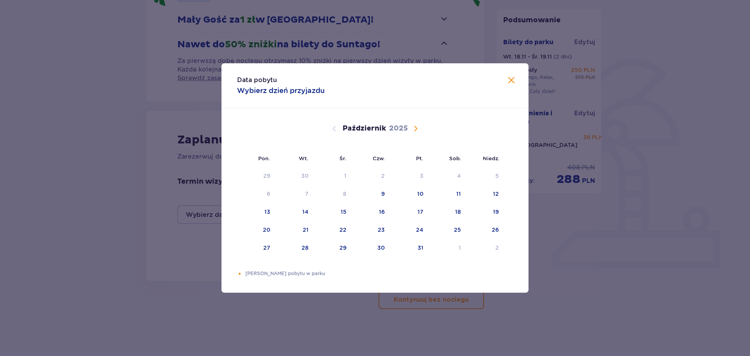
click at [416, 131] on span "Następny miesiąc" at bounding box center [415, 128] width 9 height 9
drag, startPoint x: 298, startPoint y: 228, endPoint x: 323, endPoint y: 228, distance: 25.8
click at [298, 228] on div "Pomarańczowa kropka" at bounding box center [297, 229] width 5 height 5
click at [333, 228] on div "Pomarańczowa kropka" at bounding box center [335, 229] width 5 height 5
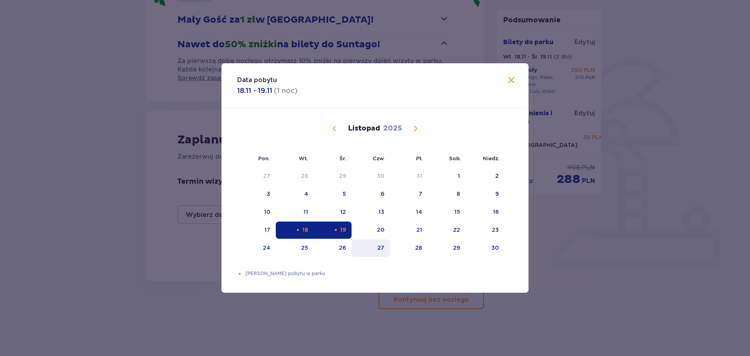
type input "18.11.25 - 19.11.25"
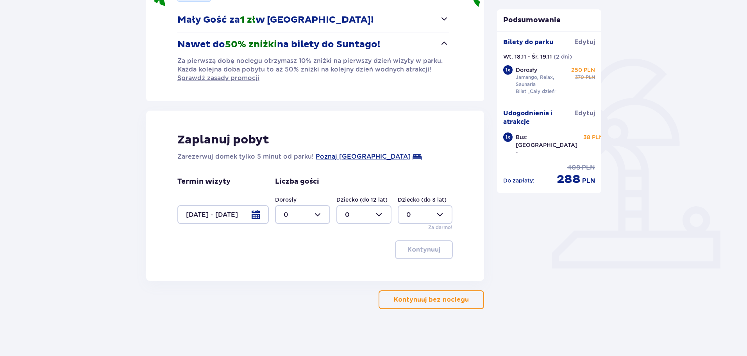
click at [315, 216] on div at bounding box center [302, 214] width 55 height 19
click at [297, 251] on div "1" at bounding box center [303, 254] width 38 height 9
type input "1"
click at [448, 244] on button "Kontynuuj" at bounding box center [424, 249] width 58 height 19
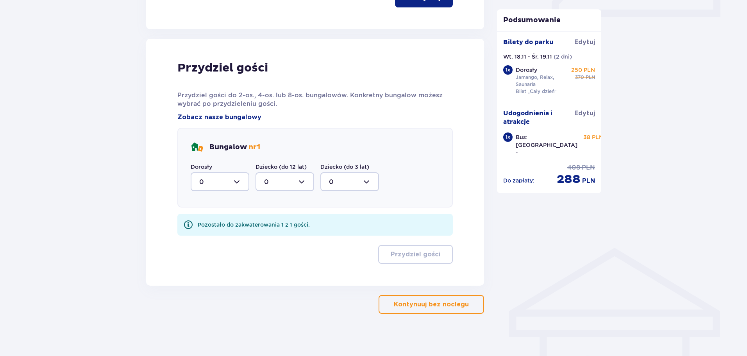
scroll to position [391, 0]
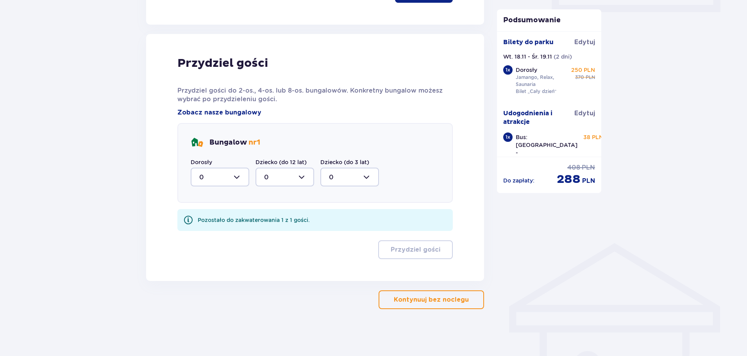
click at [226, 177] on div at bounding box center [220, 177] width 59 height 19
click at [205, 216] on div "1" at bounding box center [219, 217] width 41 height 9
type input "1"
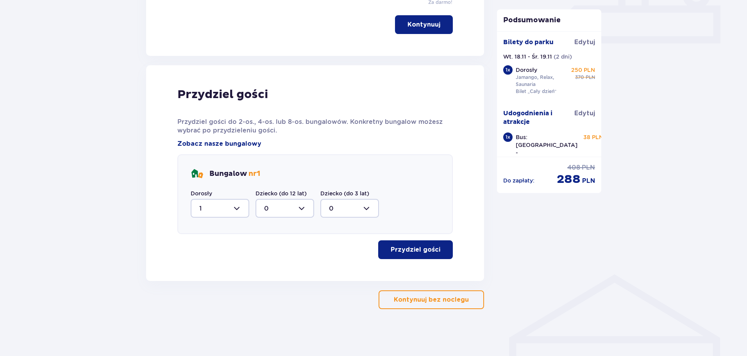
scroll to position [360, 0]
click at [233, 146] on span "Zobacz nasze bungalowy" at bounding box center [219, 143] width 84 height 9
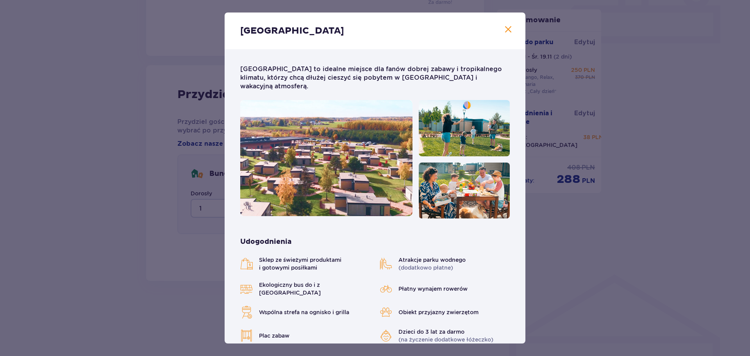
click at [505, 29] on span "Zamknij" at bounding box center [508, 29] width 9 height 9
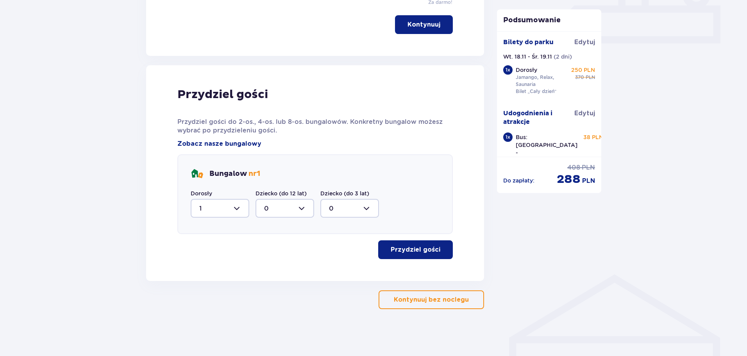
click at [432, 248] on p "Przydziel gości" at bounding box center [416, 249] width 50 height 9
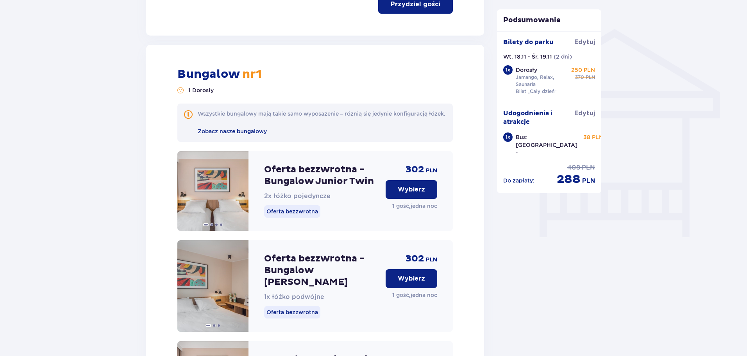
scroll to position [645, 0]
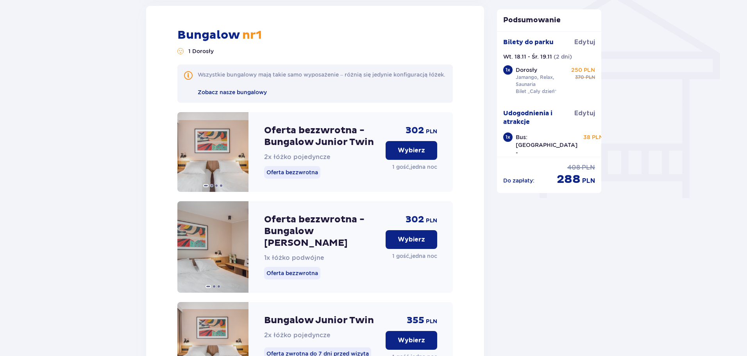
click at [347, 231] on p "Oferta bezzwrotna - Bungalow Junior King" at bounding box center [321, 231] width 115 height 35
click at [301, 268] on p "Oferta bezzwrotna" at bounding box center [292, 273] width 56 height 13
click at [349, 235] on p "Oferta bezzwrotna - Bungalow Junior King" at bounding box center [321, 231] width 115 height 35
click at [402, 244] on p "Wybierz" at bounding box center [411, 239] width 27 height 9
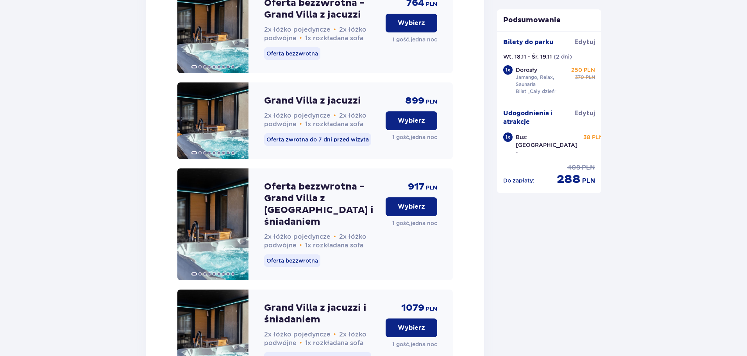
scroll to position [2403, 0]
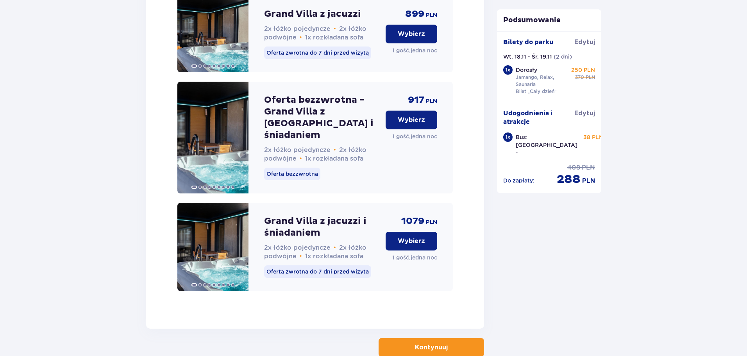
click at [457, 338] on button "Kontynuuj" at bounding box center [431, 347] width 105 height 19
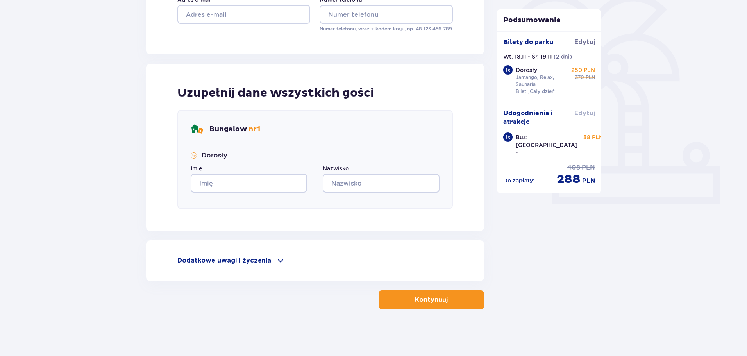
scroll to position [4, 0]
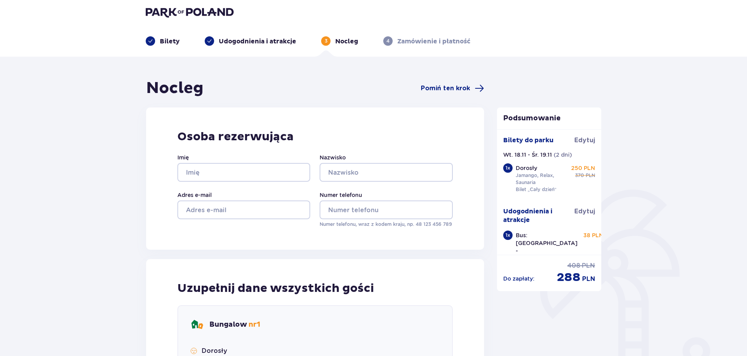
click at [273, 37] on p "Udogodnienia i atrakcje" at bounding box center [257, 41] width 77 height 9
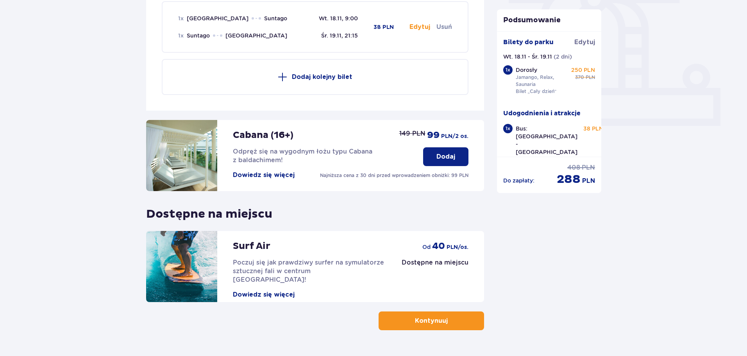
scroll to position [299, 0]
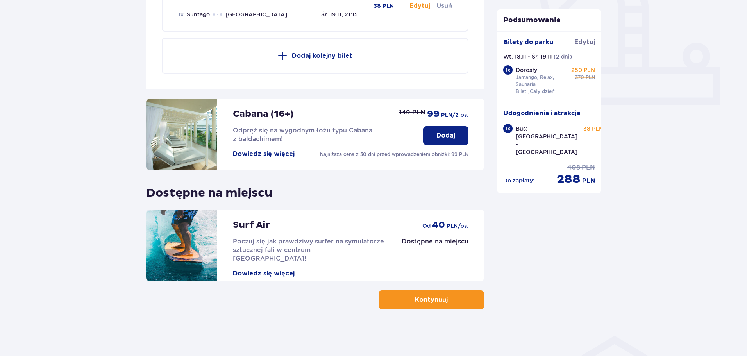
click at [434, 302] on p "Kontynuuj" at bounding box center [431, 299] width 33 height 9
